Goal: Task Accomplishment & Management: Manage account settings

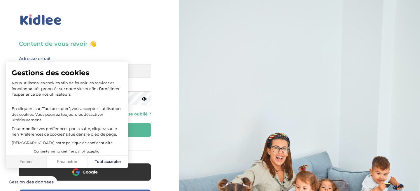
click at [22, 159] on button "Fermer" at bounding box center [26, 162] width 41 height 12
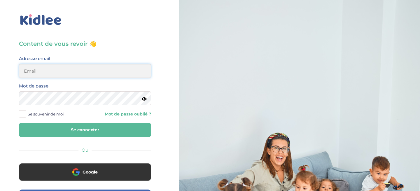
click at [91, 78] on input "email" at bounding box center [85, 71] width 132 height 14
type input "[PERSON_NAME][EMAIL_ADDRESS][DOMAIN_NAME]"
click at [145, 99] on icon at bounding box center [144, 99] width 5 height 4
click at [121, 126] on button "Se connecter" at bounding box center [85, 130] width 132 height 14
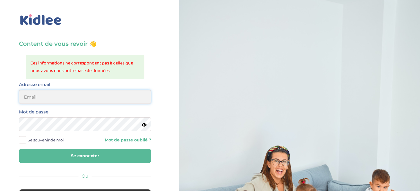
click at [104, 99] on input "email" at bounding box center [85, 97] width 132 height 14
type input "[PERSON_NAME][EMAIL_ADDRESS][DOMAIN_NAME]"
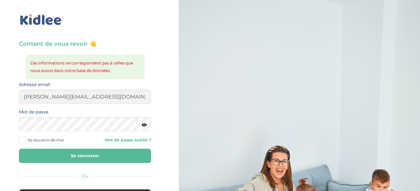
click at [144, 125] on icon at bounding box center [144, 125] width 5 height 4
click at [114, 154] on button "Se connecter" at bounding box center [85, 156] width 132 height 14
click at [143, 125] on icon at bounding box center [144, 125] width 5 height 4
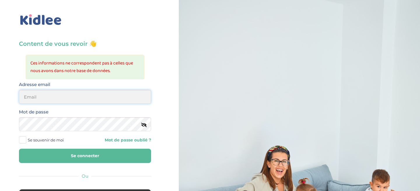
click at [132, 100] on input "email" at bounding box center [85, 97] width 132 height 14
type input "paul@massol.net"
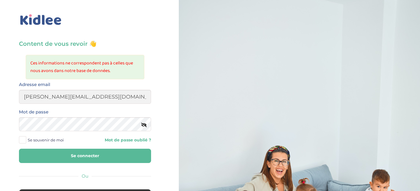
click at [87, 154] on button "Se connecter" at bounding box center [85, 156] width 132 height 14
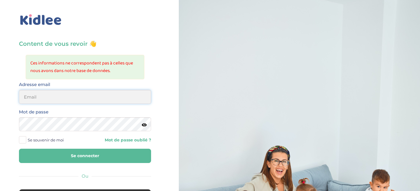
click at [89, 99] on input "email" at bounding box center [85, 97] width 132 height 14
type input "paulomassol@gmail.com"
click at [142, 126] on icon at bounding box center [144, 125] width 5 height 4
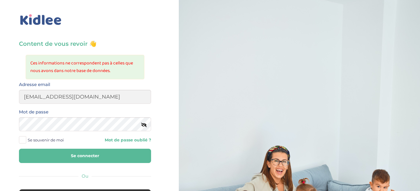
click at [106, 157] on button "Se connecter" at bounding box center [85, 156] width 132 height 14
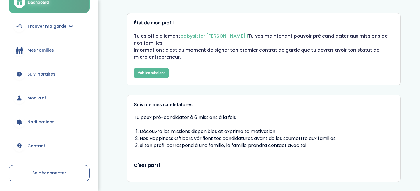
scroll to position [43, 0]
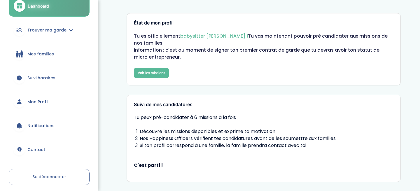
click at [53, 80] on span "Suivi horaires" at bounding box center [41, 78] width 28 height 6
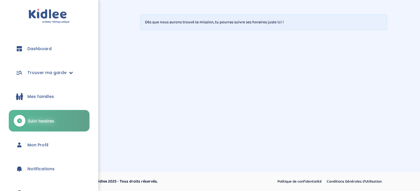
click at [64, 46] on link "Dashboard" at bounding box center [49, 48] width 81 height 21
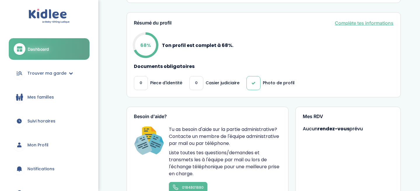
scroll to position [179, 0]
drag, startPoint x: 141, startPoint y: 81, endPoint x: 151, endPoint y: 88, distance: 12.2
click at [151, 88] on div "0 Piece d'identité" at bounding box center [158, 83] width 48 height 14
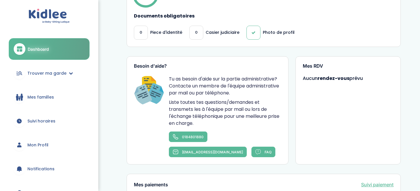
scroll to position [200, 0]
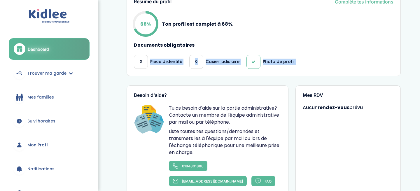
drag, startPoint x: 152, startPoint y: 92, endPoint x: 159, endPoint y: 61, distance: 31.5
click at [159, 61] on div "État de mon profil Tu es officiellement babysitter [PERSON_NAME] ! Tu vas maint…" at bounding box center [264, 48] width 274 height 471
click at [161, 59] on p "Piece d'identité" at bounding box center [166, 62] width 32 height 6
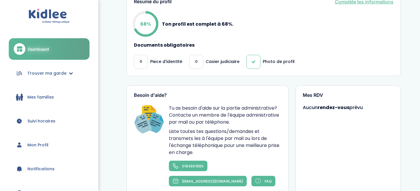
click at [212, 67] on div "0 Casier judiciaire" at bounding box center [214, 62] width 50 height 14
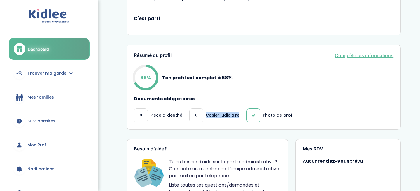
scroll to position [143, 0]
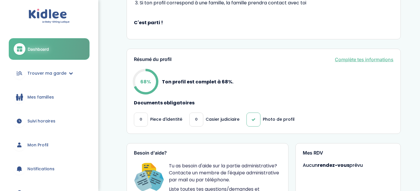
click at [212, 67] on div "Résumé du profil Complète tes informations 68% Ton profil est complet à 68%. Do…" at bounding box center [264, 91] width 274 height 85
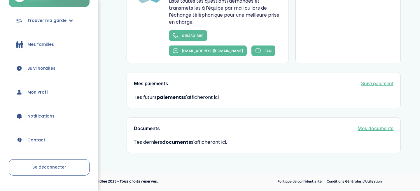
scroll to position [56, 0]
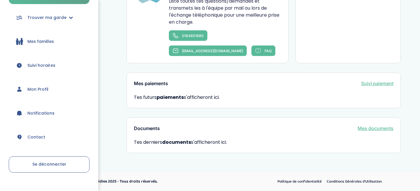
click at [47, 88] on link "Mon Profil" at bounding box center [49, 89] width 81 height 21
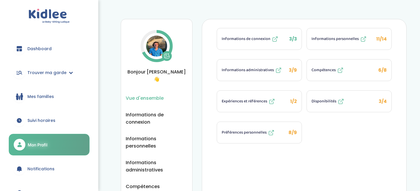
click at [332, 103] on span "Disponibilités" at bounding box center [323, 101] width 25 height 6
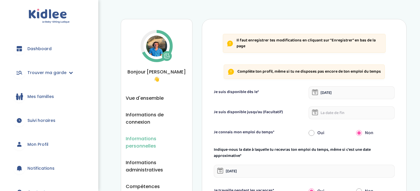
click at [163, 135] on span "Informations personnelles" at bounding box center [157, 142] width 62 height 15
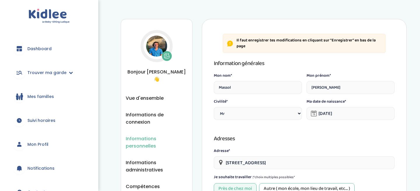
select select "0"
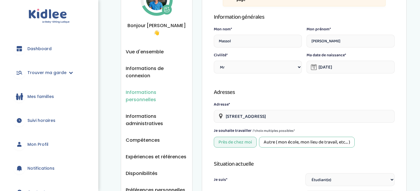
scroll to position [46, 0]
click at [152, 170] on span "Disponibilités" at bounding box center [142, 173] width 32 height 7
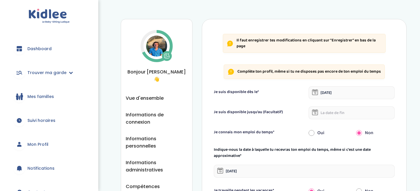
click at [329, 96] on input "[DATE]" at bounding box center [352, 92] width 86 height 13
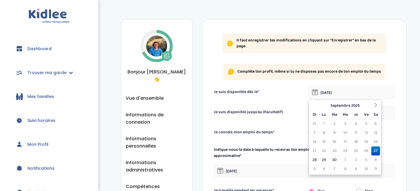
click at [374, 150] on td "27" at bounding box center [375, 150] width 9 height 9
type input "[DATE]"
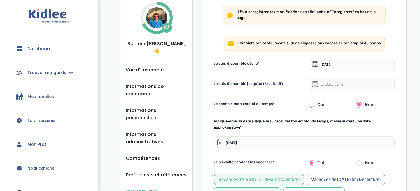
scroll to position [29, 0]
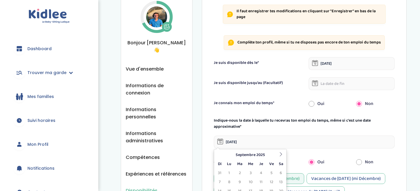
click at [287, 141] on input "[DATE]" at bounding box center [304, 142] width 181 height 13
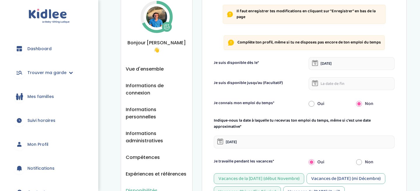
click at [315, 104] on div "Oui" at bounding box center [327, 103] width 47 height 13
click at [313, 104] on input "radio" at bounding box center [312, 103] width 6 height 13
radio input "true"
radio input "false"
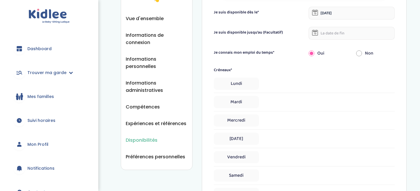
scroll to position [81, 0]
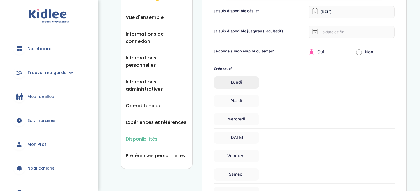
click at [242, 78] on span "Lundi" at bounding box center [236, 82] width 45 height 12
select select "1"
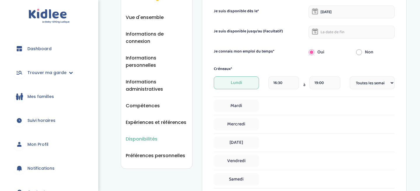
click at [250, 80] on span "Lundi" at bounding box center [236, 82] width 45 height 13
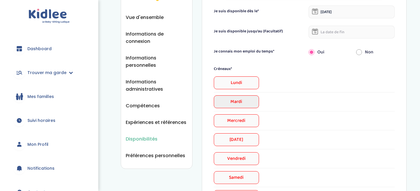
click at [250, 105] on span "Mardi" at bounding box center [236, 101] width 45 height 13
select select "1"
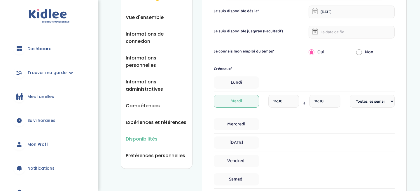
click at [277, 99] on input "16:30" at bounding box center [283, 101] width 31 height 13
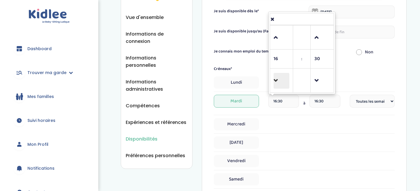
click at [281, 75] on span at bounding box center [282, 81] width 16 height 16
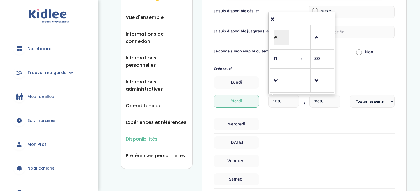
click at [277, 37] on span at bounding box center [282, 38] width 16 height 16
click at [278, 32] on span at bounding box center [282, 38] width 16 height 16
click at [319, 80] on span at bounding box center [322, 81] width 16 height 16
type input "13:00"
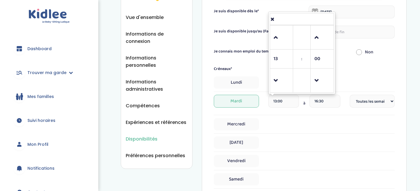
click at [321, 106] on input "16:30" at bounding box center [324, 101] width 31 height 13
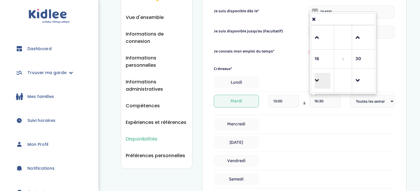
click at [325, 87] on span at bounding box center [323, 81] width 16 height 16
click at [321, 30] on span at bounding box center [323, 38] width 16 height 16
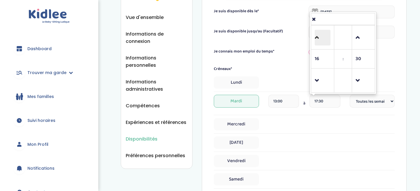
click at [321, 31] on span at bounding box center [323, 38] width 16 height 16
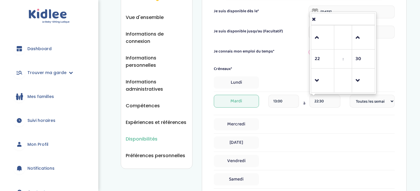
click at [313, 32] on td at bounding box center [322, 37] width 23 height 24
click at [318, 40] on span at bounding box center [323, 38] width 16 height 16
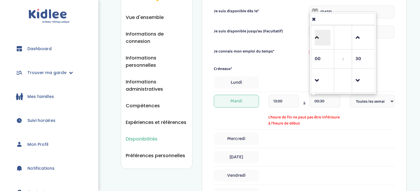
click at [318, 40] on span at bounding box center [323, 38] width 16 height 16
click at [323, 78] on span at bounding box center [323, 81] width 16 height 16
click at [362, 82] on span at bounding box center [363, 81] width 16 height 16
click at [328, 118] on span "L'heure de fin ne peut pas être inférieure à l'heure de début" at bounding box center [304, 120] width 72 height 12
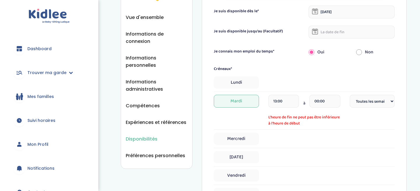
click at [356, 111] on div "Mardi 13:00 à 00:00 L'heure de fin ne peut pas être inférieure à l'heure de déb…" at bounding box center [304, 111] width 181 height 32
click at [323, 105] on input "00:00" at bounding box center [324, 101] width 31 height 13
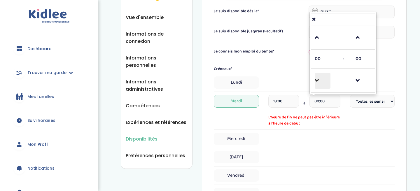
click at [321, 83] on span at bounding box center [323, 81] width 16 height 16
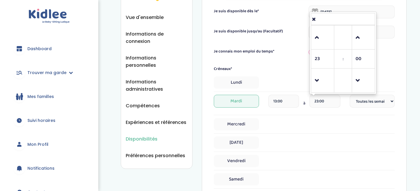
click at [360, 68] on td "00" at bounding box center [363, 59] width 23 height 19
click at [357, 76] on span at bounding box center [363, 81] width 16 height 16
click at [362, 38] on span at bounding box center [363, 38] width 16 height 16
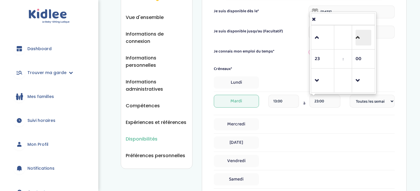
click at [362, 38] on span at bounding box center [363, 38] width 16 height 16
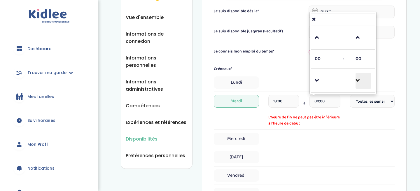
click at [363, 83] on span at bounding box center [363, 81] width 16 height 16
type input "23:45"
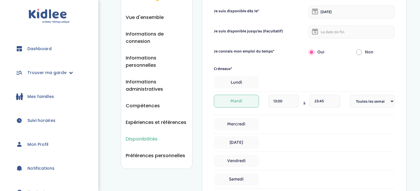
click at [400, 115] on div "Il faut enregistrer tes modifications en cliquant sur "Enregistrer" en bas de l…" at bounding box center [304, 155] width 205 height 434
click at [251, 120] on span "Mercredi" at bounding box center [236, 124] width 45 height 12
select select "1"
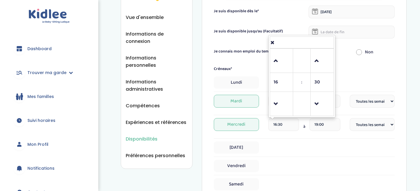
click at [292, 125] on input "16:30" at bounding box center [283, 124] width 31 height 13
click at [275, 59] on span at bounding box center [282, 61] width 16 height 16
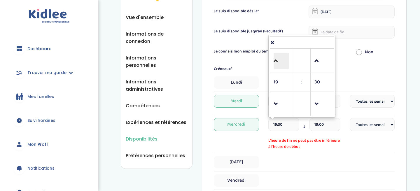
click at [275, 59] on span at bounding box center [282, 61] width 16 height 16
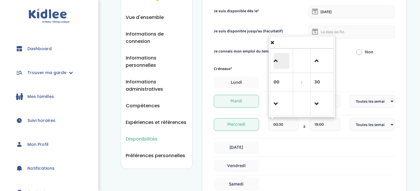
click at [275, 59] on span at bounding box center [282, 61] width 16 height 16
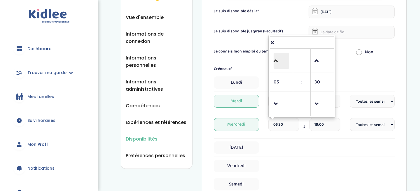
click at [275, 59] on span at bounding box center [282, 61] width 16 height 16
click at [278, 109] on span at bounding box center [282, 104] width 16 height 16
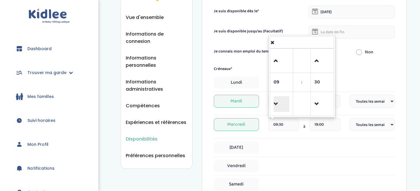
type input "08:30"
click at [323, 130] on input "19:00" at bounding box center [324, 124] width 31 height 13
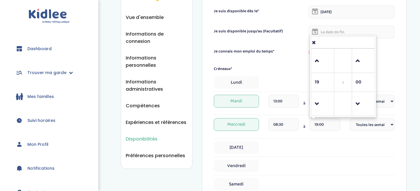
click at [324, 92] on td at bounding box center [322, 104] width 23 height 24
click at [322, 94] on link at bounding box center [322, 103] width 17 height 21
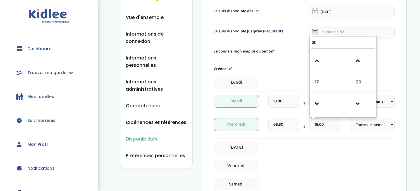
click at [322, 94] on link at bounding box center [322, 103] width 17 height 21
click at [318, 52] on link at bounding box center [322, 60] width 17 height 21
click at [318, 59] on span at bounding box center [323, 61] width 16 height 16
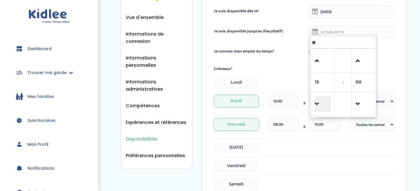
click at [318, 104] on span at bounding box center [323, 104] width 16 height 16
click at [323, 106] on span at bounding box center [323, 104] width 16 height 16
type input "13:00"
click at [385, 130] on select "Fréquence Toutes les semaines Toutes les 2 semaines Tous les mois" at bounding box center [372, 124] width 45 height 13
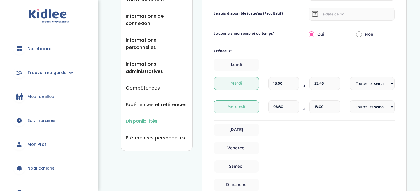
scroll to position [101, 0]
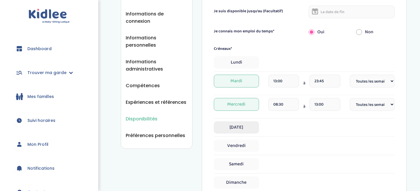
click at [245, 126] on span "Jeudi" at bounding box center [236, 127] width 45 height 12
select select "1"
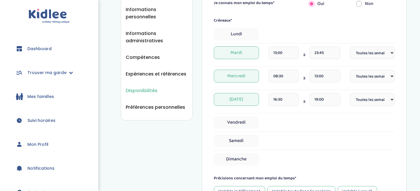
scroll to position [132, 0]
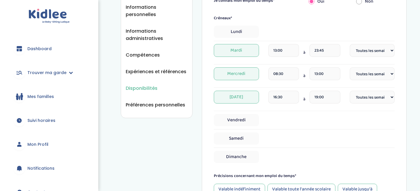
click at [239, 92] on span "Jeudi" at bounding box center [236, 97] width 45 height 13
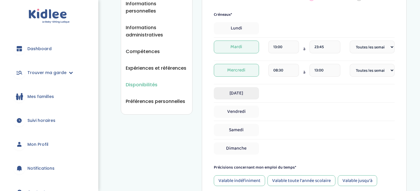
scroll to position [135, 0]
click at [239, 92] on span "Jeudi" at bounding box center [236, 93] width 45 height 12
select select "1"
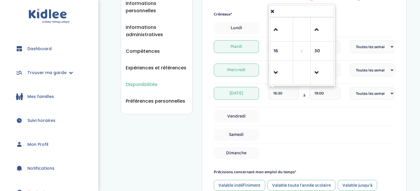
click at [274, 92] on input "16:30" at bounding box center [283, 93] width 31 height 13
click at [317, 32] on span at bounding box center [322, 30] width 16 height 16
click at [317, 87] on input "19:00" at bounding box center [324, 93] width 31 height 13
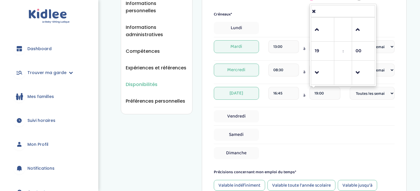
click at [286, 91] on input "16:45" at bounding box center [283, 93] width 31 height 13
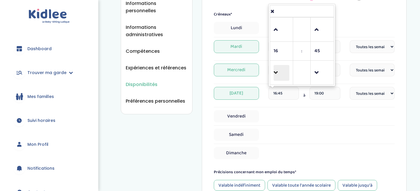
click at [286, 73] on span at bounding box center [282, 73] width 16 height 16
click at [283, 34] on span at bounding box center [282, 30] width 16 height 16
click at [318, 33] on span at bounding box center [322, 30] width 16 height 16
click at [313, 70] on link at bounding box center [321, 72] width 17 height 21
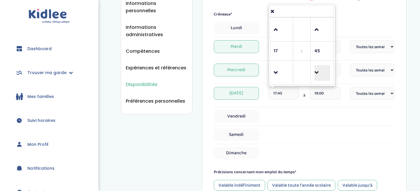
click at [318, 74] on span at bounding box center [322, 73] width 16 height 16
click at [278, 72] on span at bounding box center [282, 73] width 16 height 16
click at [315, 73] on span at bounding box center [322, 73] width 16 height 16
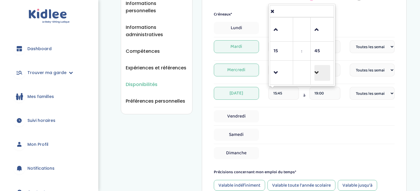
click at [314, 73] on span at bounding box center [322, 73] width 16 height 16
click at [318, 27] on span at bounding box center [322, 30] width 16 height 16
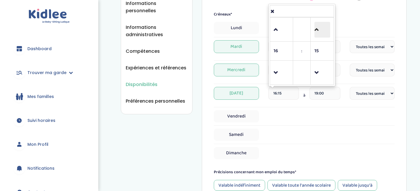
type input "16:30"
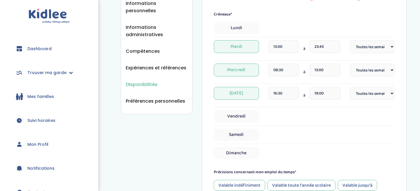
click at [379, 101] on div "Jeudi 16:30 à 19:00 Fréquence Toutes les semaines Toutes les 2 semaines Tous le…" at bounding box center [304, 95] width 181 height 17
click at [380, 98] on select "Fréquence Toutes les semaines Toutes les 2 semaines Tous les mois" at bounding box center [372, 93] width 45 height 13
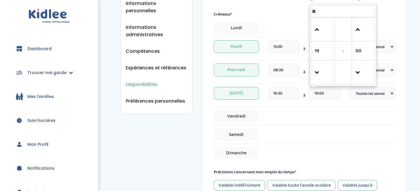
click at [334, 93] on input "19:00" at bounding box center [324, 93] width 31 height 13
click at [320, 73] on span at bounding box center [323, 73] width 16 height 16
click at [318, 73] on span at bounding box center [323, 73] width 16 height 16
click at [325, 27] on span at bounding box center [323, 30] width 16 height 16
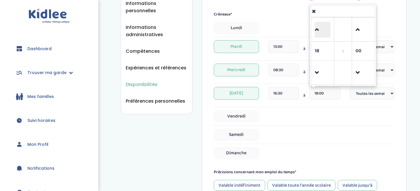
click at [325, 27] on span at bounding box center [323, 30] width 16 height 16
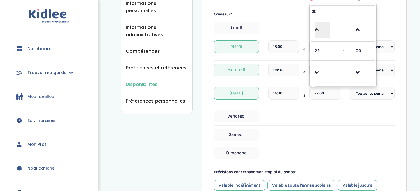
type input "23:00"
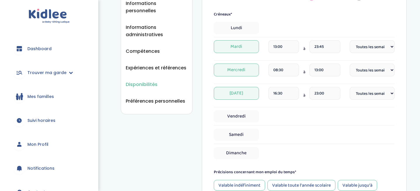
click at [384, 101] on div "Jeudi 16:30 à 23:00 Fréquence Toutes les semaines Toutes les 2 semaines Tous le…" at bounding box center [304, 95] width 181 height 17
click at [385, 92] on select "Fréquence Toutes les semaines Toutes les 2 semaines Tous les mois" at bounding box center [372, 93] width 45 height 13
click at [381, 95] on select "Fréquence Toutes les semaines Toutes les 2 semaines Tous les mois" at bounding box center [372, 93] width 45 height 13
click at [379, 92] on select "Fréquence Toutes les semaines Toutes les 2 semaines Tous les mois" at bounding box center [372, 93] width 45 height 13
click at [377, 96] on select "Fréquence Toutes les semaines Toutes les 2 semaines Tous les mois" at bounding box center [372, 93] width 45 height 13
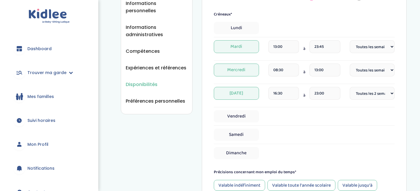
select select "1"
click at [243, 117] on span "Vendredi" at bounding box center [236, 116] width 45 height 12
select select "1"
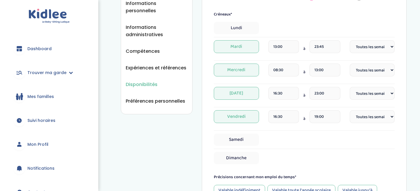
click at [283, 123] on div "16:30" at bounding box center [283, 118] width 31 height 17
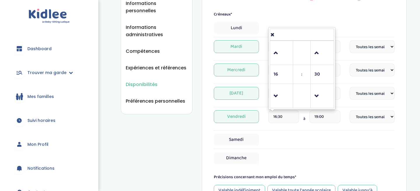
click at [284, 119] on input "16:30" at bounding box center [283, 116] width 31 height 13
click at [280, 89] on span at bounding box center [282, 96] width 16 height 16
click at [277, 62] on link at bounding box center [281, 52] width 17 height 21
click at [325, 102] on span at bounding box center [322, 96] width 16 height 16
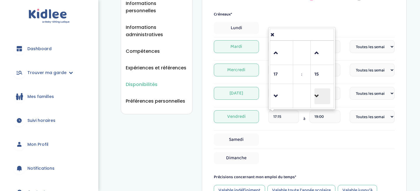
click at [325, 102] on span at bounding box center [322, 96] width 16 height 16
click at [320, 64] on td at bounding box center [322, 53] width 23 height 24
click at [320, 57] on span at bounding box center [322, 53] width 16 height 16
click at [316, 59] on span at bounding box center [322, 53] width 16 height 16
type input "17:30"
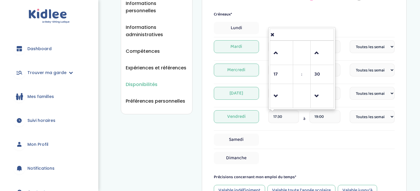
click at [334, 121] on input "19:00" at bounding box center [324, 116] width 31 height 13
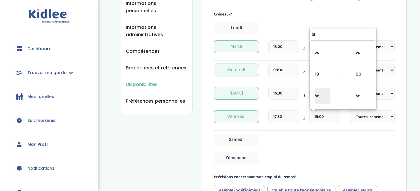
click at [318, 95] on span at bounding box center [323, 96] width 16 height 16
click at [322, 66] on span "18" at bounding box center [323, 74] width 16 height 16
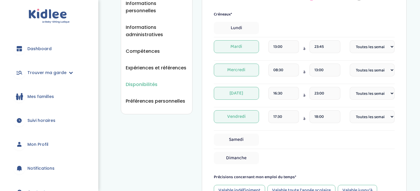
click at [319, 123] on div "18:00" at bounding box center [324, 118] width 31 height 17
click at [320, 120] on input "18:00" at bounding box center [324, 116] width 31 height 13
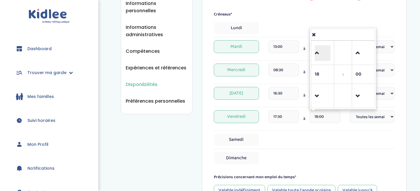
click at [324, 54] on span at bounding box center [323, 53] width 16 height 16
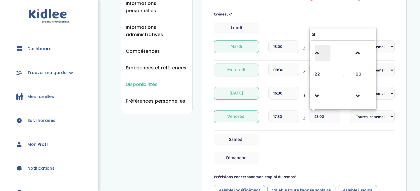
click at [324, 54] on span at bounding box center [323, 53] width 16 height 16
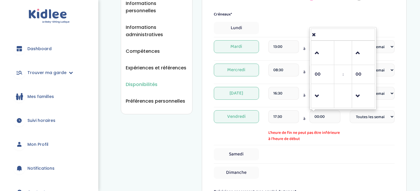
click at [313, 93] on td at bounding box center [322, 96] width 23 height 24
click at [321, 94] on span at bounding box center [323, 96] width 16 height 16
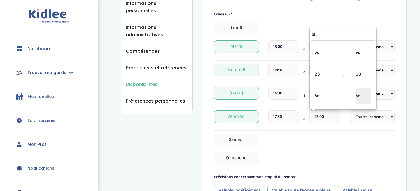
click at [358, 92] on span at bounding box center [363, 96] width 16 height 16
click at [362, 56] on span at bounding box center [363, 53] width 16 height 16
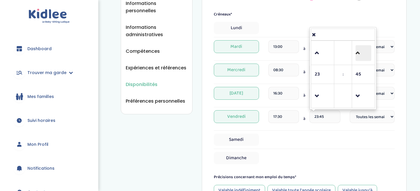
click at [362, 56] on span at bounding box center [363, 53] width 16 height 16
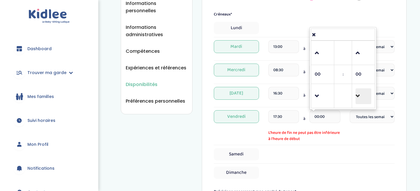
click at [363, 94] on span at bounding box center [363, 96] width 16 height 16
type input "23:45"
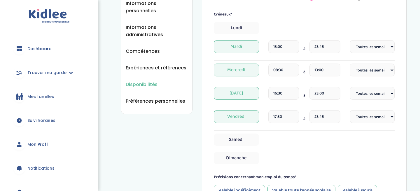
click at [392, 130] on hr at bounding box center [304, 130] width 181 height 0
click at [255, 138] on span "Samedi" at bounding box center [236, 140] width 45 height 12
select select "1"
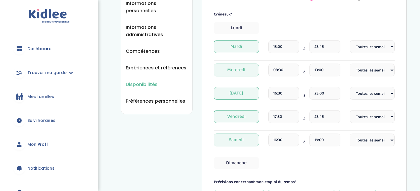
click at [285, 137] on input "16:30" at bounding box center [283, 140] width 31 height 13
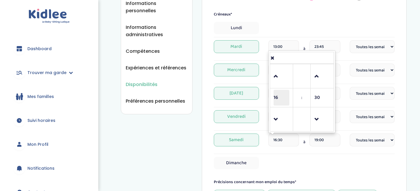
click at [274, 97] on span "16" at bounding box center [282, 98] width 16 height 16
click at [297, 94] on td "09" at bounding box center [294, 92] width 16 height 11
type input "09:30"
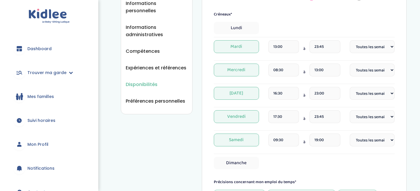
click at [300, 151] on div "Samedi 09:30 à 19:00 Fréquence Toutes les semaines Toutes les 2 semaines Tous l…" at bounding box center [304, 144] width 181 height 20
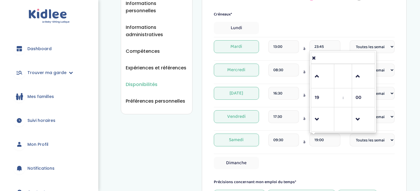
click at [314, 143] on input "19:00" at bounding box center [324, 140] width 31 height 13
click at [316, 99] on span "19" at bounding box center [323, 98] width 16 height 16
click at [367, 124] on td "23" at bounding box center [367, 125] width 16 height 11
click at [363, 78] on span at bounding box center [363, 77] width 16 height 16
click at [367, 75] on span at bounding box center [363, 77] width 16 height 16
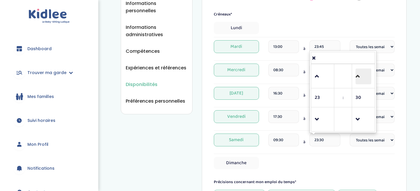
click at [367, 75] on span at bounding box center [363, 77] width 16 height 16
type input "23:45"
click at [344, 154] on div "Créneaux* Lundi Mardi 13:00 à 23:45 Fréquence Toutes les semaines Toutes les 2 …" at bounding box center [304, 90] width 181 height 158
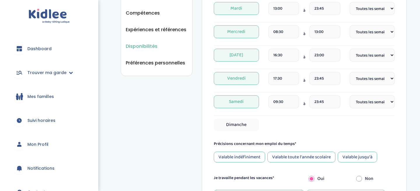
scroll to position [177, 0]
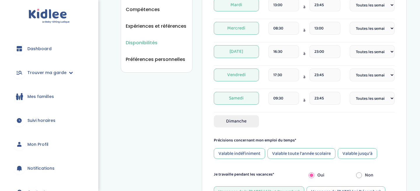
click at [257, 121] on span "Dimanche" at bounding box center [236, 121] width 45 height 12
select select "1"
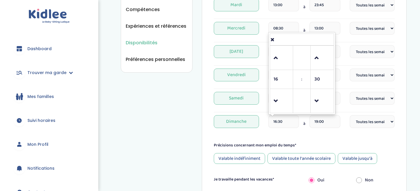
click at [276, 120] on input "16:30" at bounding box center [283, 121] width 31 height 13
click at [283, 103] on span at bounding box center [282, 101] width 16 height 16
click at [283, 66] on link at bounding box center [281, 57] width 17 height 21
click at [277, 76] on span "16" at bounding box center [282, 79] width 16 height 16
click at [297, 69] on td "09" at bounding box center [294, 74] width 16 height 11
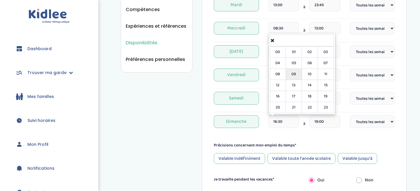
type input "09:30"
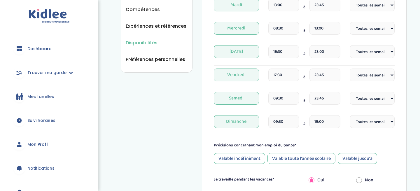
click at [313, 141] on form "Je suis disponible dès le* 27-09-2025 Je suis disponible jusqu'au (Facultatif) …" at bounding box center [304, 87] width 181 height 356
click at [320, 122] on input "19:00" at bounding box center [324, 121] width 31 height 13
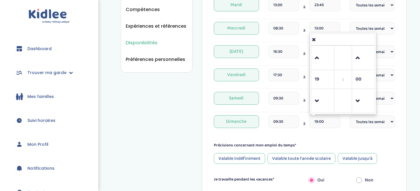
click at [332, 87] on td "19" at bounding box center [322, 79] width 23 height 19
click at [327, 80] on span "19" at bounding box center [323, 79] width 16 height 16
click at [364, 105] on td "23" at bounding box center [367, 107] width 16 height 11
click at [355, 95] on span at bounding box center [363, 101] width 16 height 16
click at [359, 57] on span at bounding box center [363, 58] width 16 height 16
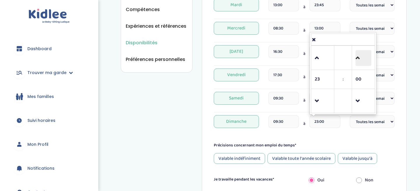
click at [359, 57] on span at bounding box center [363, 58] width 16 height 16
click at [349, 77] on td ":" at bounding box center [343, 79] width 18 height 19
click at [358, 65] on span at bounding box center [363, 58] width 16 height 16
click at [357, 65] on span at bounding box center [363, 58] width 16 height 16
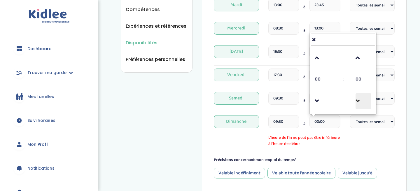
click at [358, 106] on span at bounding box center [363, 101] width 16 height 16
type input "23:45"
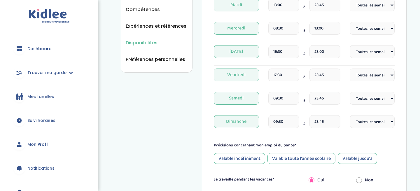
click at [358, 143] on div "Précisions concernant mon emploi du temps*" at bounding box center [304, 145] width 181 height 6
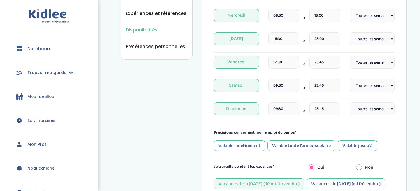
scroll to position [190, 0]
click at [272, 145] on div "Valable toute l'année scolaire" at bounding box center [301, 145] width 68 height 11
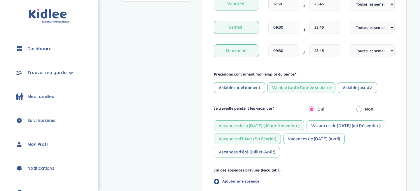
scroll to position [249, 0]
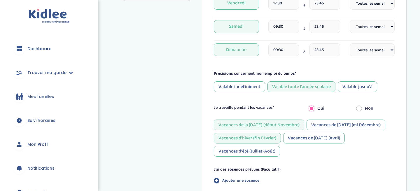
click at [354, 85] on div "Valable jusqu'à" at bounding box center [357, 86] width 39 height 11
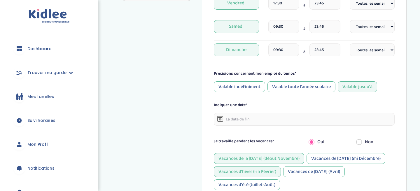
click at [278, 119] on input "text" at bounding box center [304, 119] width 181 height 13
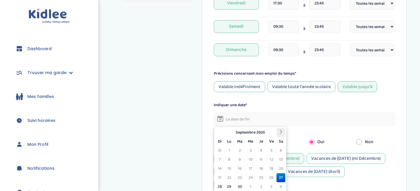
click at [276, 130] on th at bounding box center [280, 132] width 9 height 9
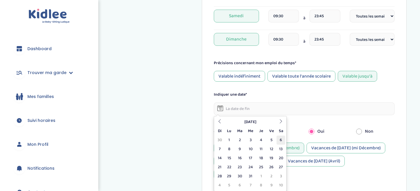
scroll to position [260, 0]
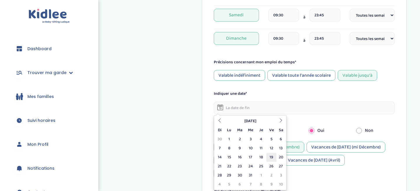
click at [269, 155] on td "19" at bounding box center [271, 157] width 10 height 9
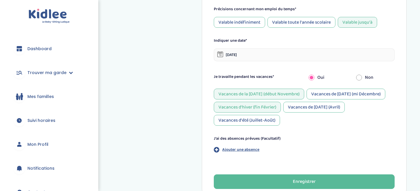
scroll to position [313, 0]
click at [274, 104] on div "Vacances d'hiver (fin Février)" at bounding box center [247, 106] width 67 height 11
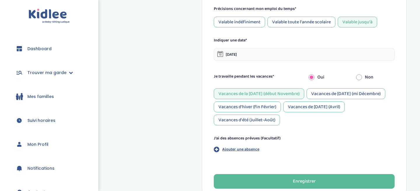
click at [257, 58] on input "19-12-2025" at bounding box center [304, 54] width 181 height 13
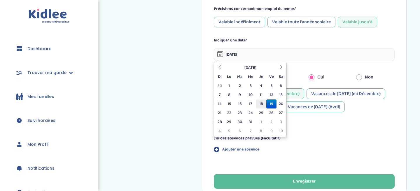
click at [258, 100] on td "18" at bounding box center [261, 103] width 10 height 9
type input "18-12-2025"
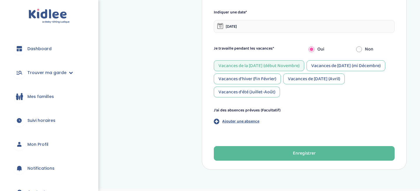
scroll to position [342, 0]
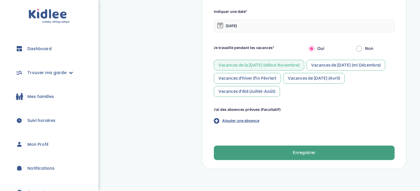
click at [308, 151] on div "Enregistrer" at bounding box center [304, 153] width 23 height 7
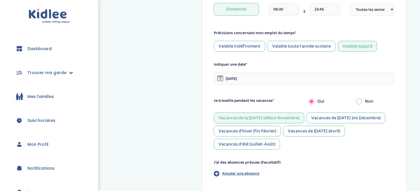
scroll to position [288, 0]
